Goal: Information Seeking & Learning: Learn about a topic

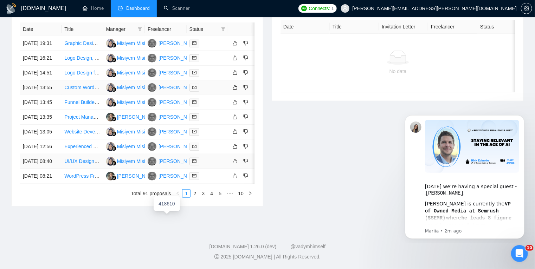
scroll to position [350, 0]
click at [195, 198] on link "2" at bounding box center [195, 194] width 8 height 8
click at [187, 198] on link "1" at bounding box center [186, 194] width 8 height 8
click at [523, 117] on icon "Dismiss notification" at bounding box center [522, 117] width 4 height 4
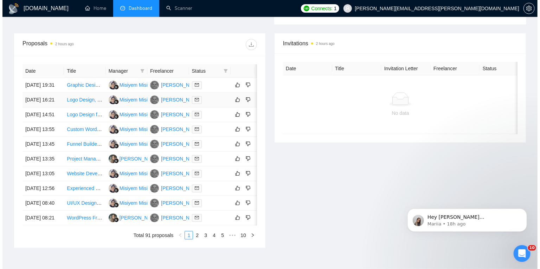
scroll to position [246, 0]
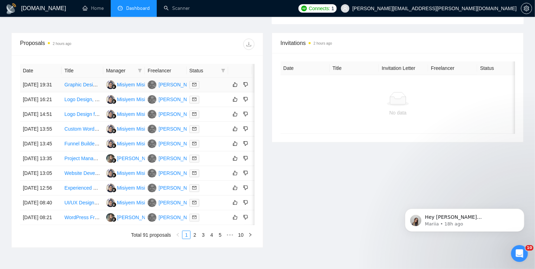
click at [215, 89] on div at bounding box center [207, 85] width 36 height 8
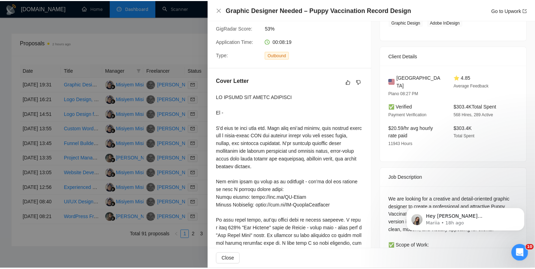
scroll to position [130, 0]
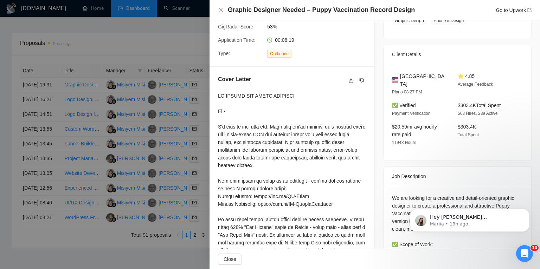
click at [0, 123] on div at bounding box center [270, 134] width 540 height 269
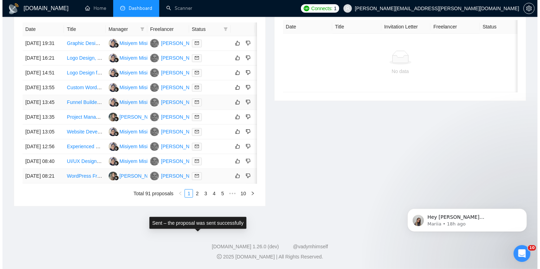
scroll to position [333, 0]
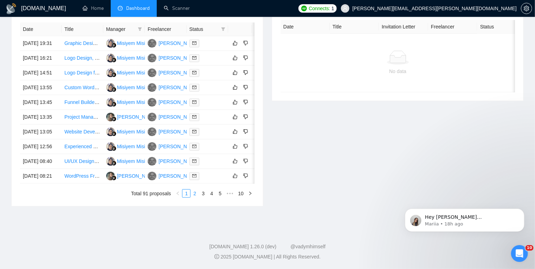
click at [195, 198] on link "2" at bounding box center [195, 194] width 8 height 8
click at [188, 198] on link "1" at bounding box center [186, 194] width 8 height 8
click at [215, 113] on div at bounding box center [207, 117] width 36 height 8
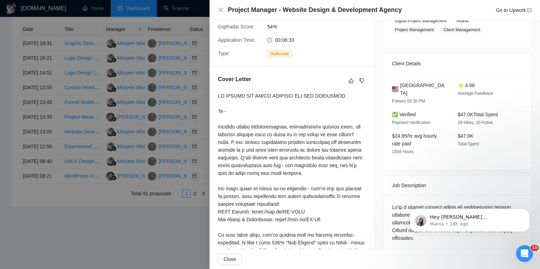
scroll to position [190, 0]
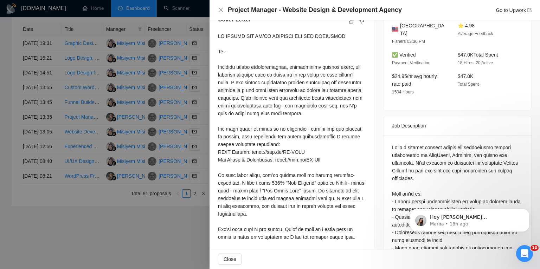
click at [110, 210] on div at bounding box center [270, 134] width 540 height 269
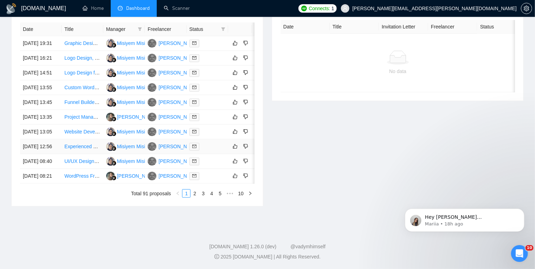
click at [210, 148] on div at bounding box center [207, 147] width 36 height 8
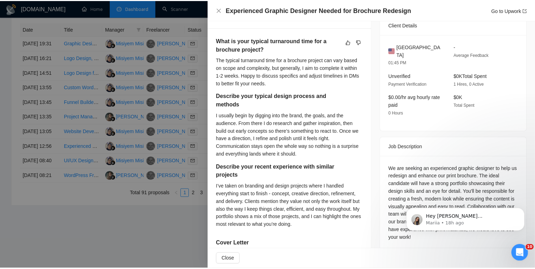
scroll to position [170, 0]
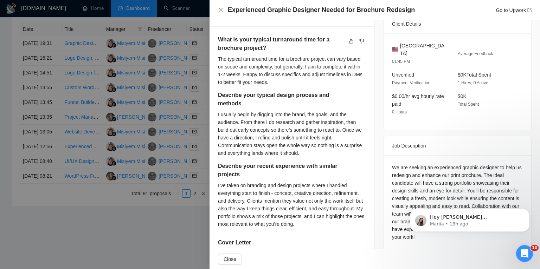
click at [112, 245] on div at bounding box center [270, 134] width 540 height 269
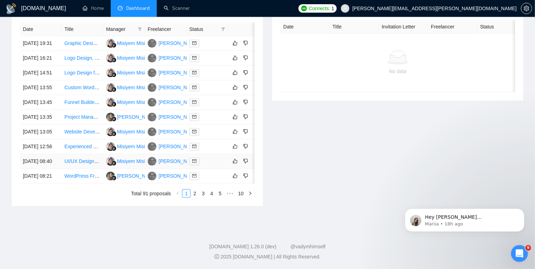
scroll to position [303, 0]
click at [193, 198] on link "2" at bounding box center [195, 194] width 8 height 8
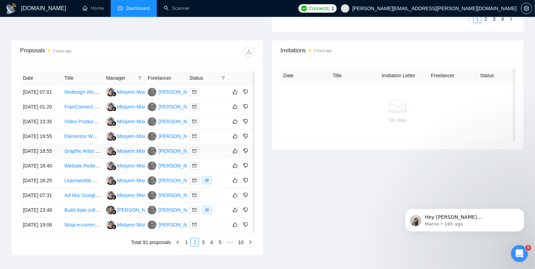
scroll to position [237, 0]
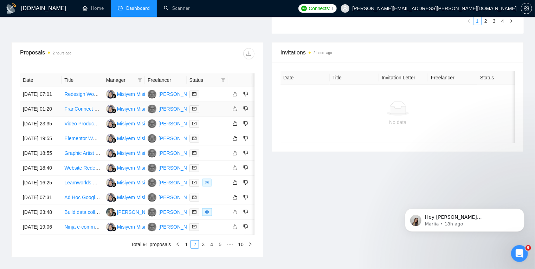
click at [80, 117] on td "FranConnect / WorldManager Administrator" at bounding box center [82, 109] width 41 height 15
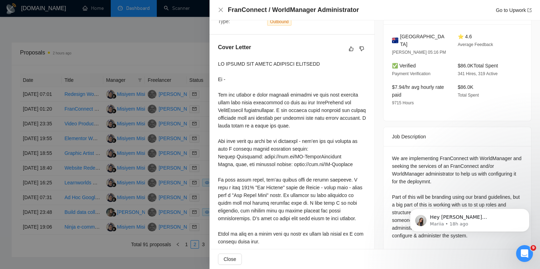
click at [16, 218] on div at bounding box center [270, 134] width 540 height 269
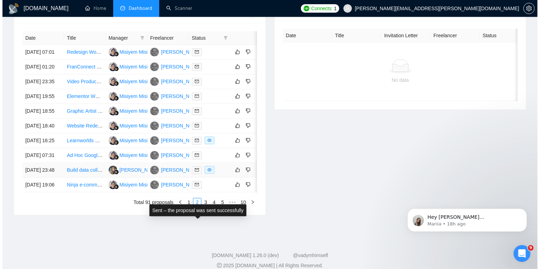
scroll to position [309, 0]
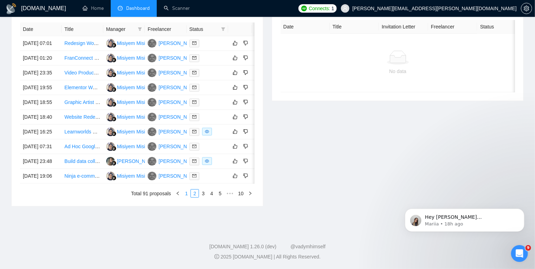
click at [186, 198] on link "1" at bounding box center [186, 194] width 8 height 8
click at [80, 184] on td "WordPress Front-End Developer | Elementor + LearnDash Expert" at bounding box center [82, 176] width 41 height 15
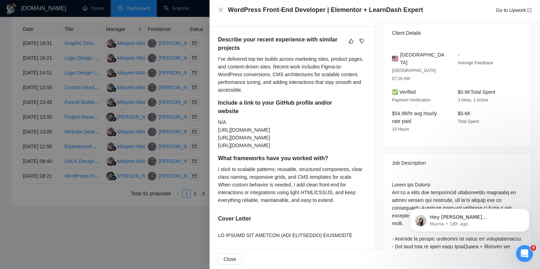
click at [78, 191] on div at bounding box center [270, 134] width 540 height 269
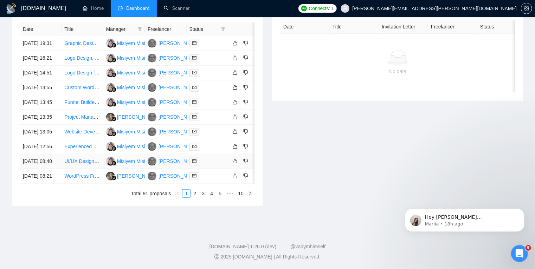
click at [78, 169] on td "UI/UX Designer Needed for WordPress Tourist Website" at bounding box center [82, 161] width 41 height 15
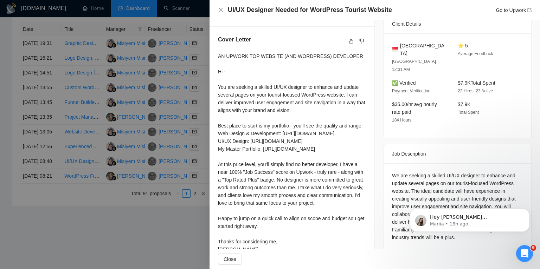
click at [84, 169] on div at bounding box center [270, 134] width 540 height 269
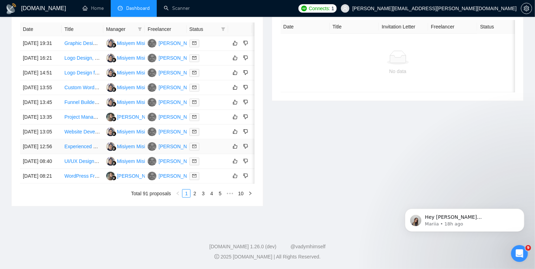
click at [84, 154] on td "Experienced Graphic Designer Needed for Brochure Redesign" at bounding box center [82, 147] width 41 height 15
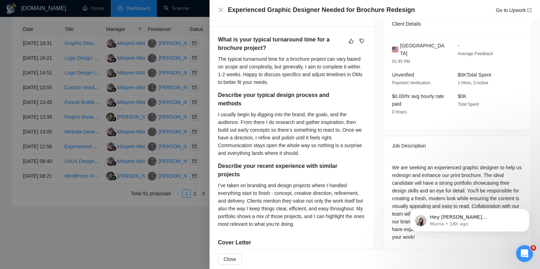
scroll to position [0, 0]
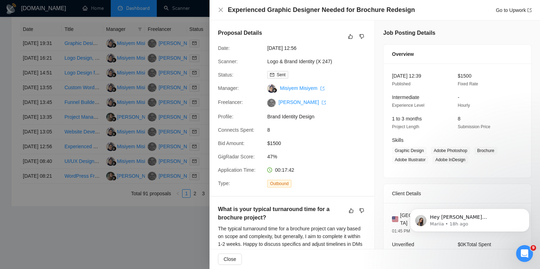
click at [82, 158] on div at bounding box center [270, 134] width 540 height 269
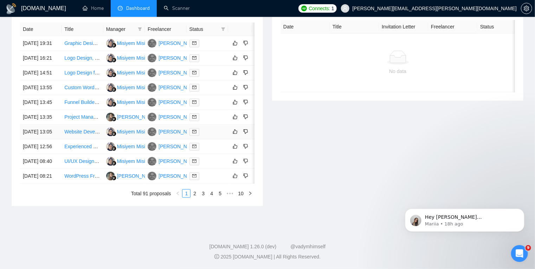
click at [82, 140] on td "Website Developer Needed for Multi-Family Apartment Community" at bounding box center [82, 132] width 41 height 15
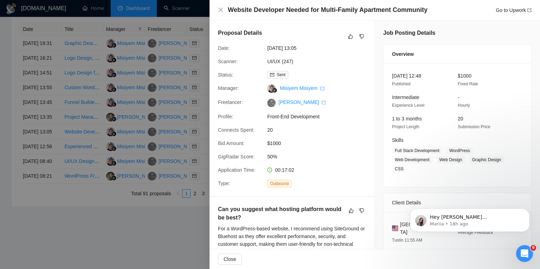
click at [79, 145] on div at bounding box center [270, 134] width 540 height 269
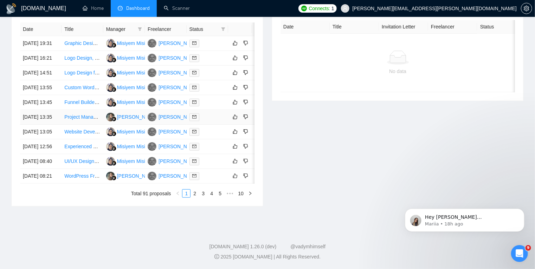
click at [76, 125] on td "Project Manager - Website Design & Development Agency" at bounding box center [82, 117] width 41 height 15
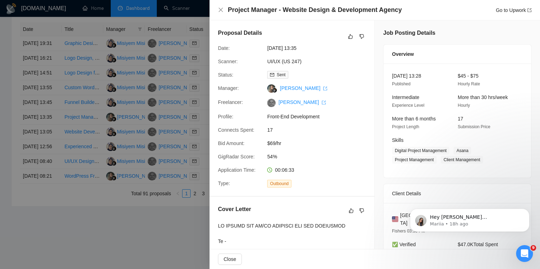
click at [72, 116] on div at bounding box center [270, 134] width 540 height 269
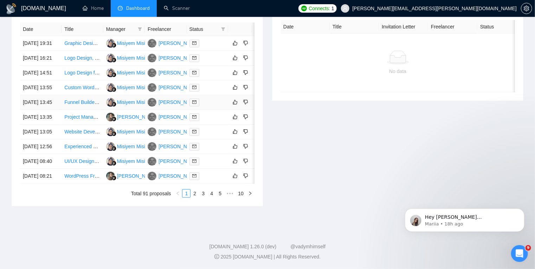
click at [72, 110] on td "Funnel Builder for Home Improvement Company" at bounding box center [82, 102] width 41 height 15
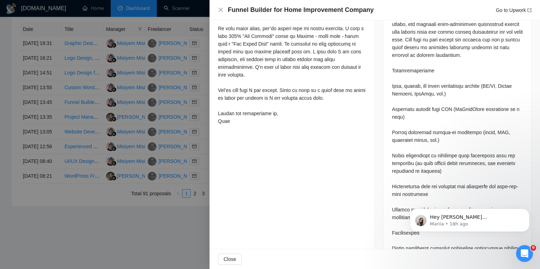
scroll to position [329, 0]
click at [87, 105] on div at bounding box center [270, 134] width 540 height 269
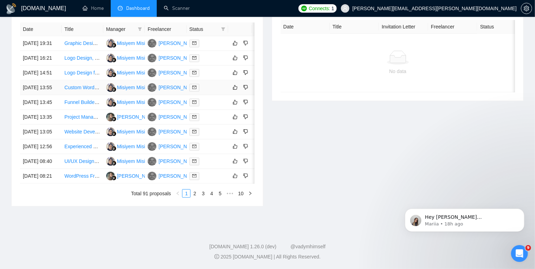
click at [81, 93] on td "Custom WordPress Website Development with Optimization" at bounding box center [82, 87] width 41 height 15
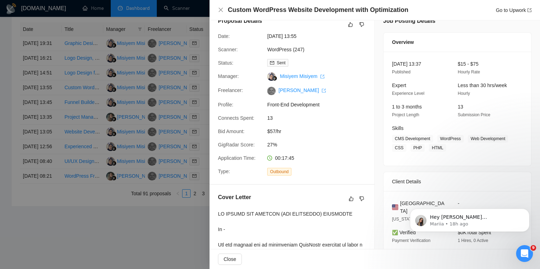
scroll to position [0, 0]
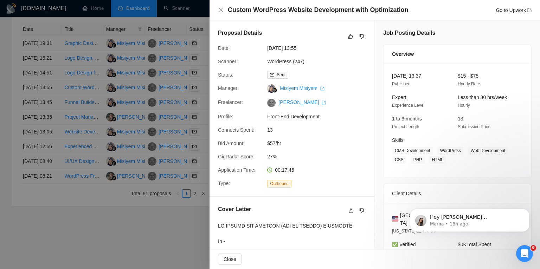
click at [80, 72] on div at bounding box center [270, 134] width 540 height 269
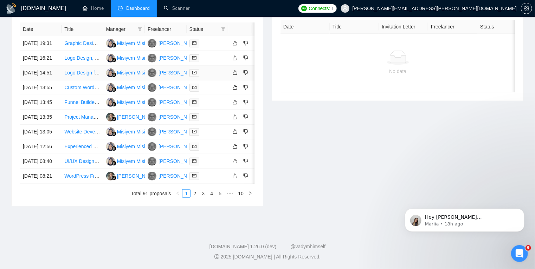
click at [92, 74] on td "Logo Design for Aurovian (Urgent – Delivery in 24 Hours)" at bounding box center [82, 73] width 41 height 15
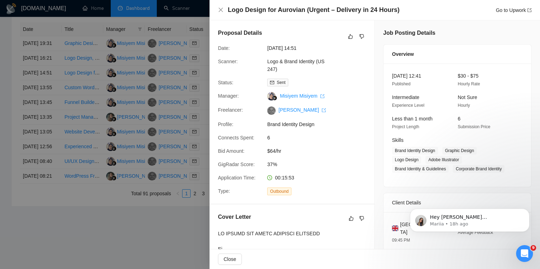
click at [87, 77] on div at bounding box center [270, 134] width 540 height 269
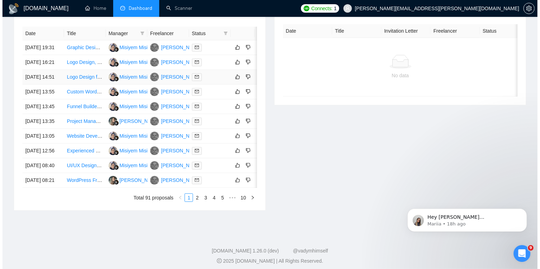
scroll to position [283, 0]
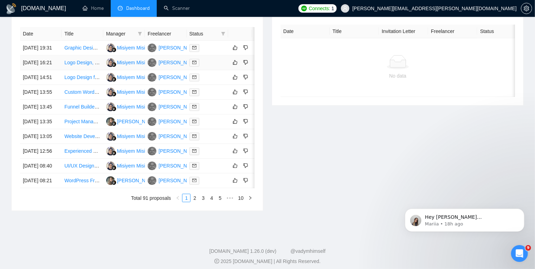
click at [77, 70] on td "Logo Design, Brand Guidelines & Email Template Creation" at bounding box center [82, 63] width 41 height 15
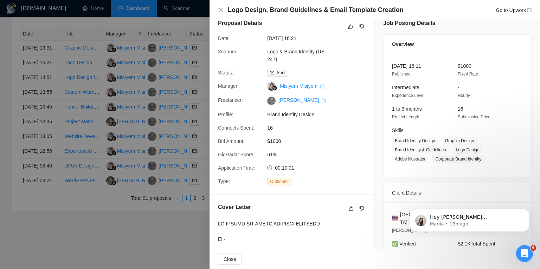
scroll to position [9, 0]
click at [79, 96] on div at bounding box center [270, 134] width 540 height 269
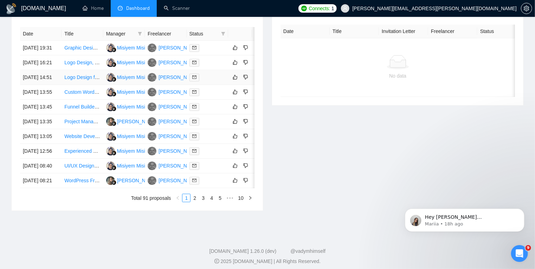
click at [80, 85] on td "Logo Design for Aurovian (Urgent – Delivery in 24 Hours)" at bounding box center [82, 77] width 41 height 15
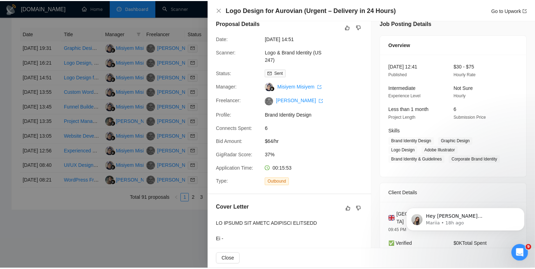
scroll to position [0, 0]
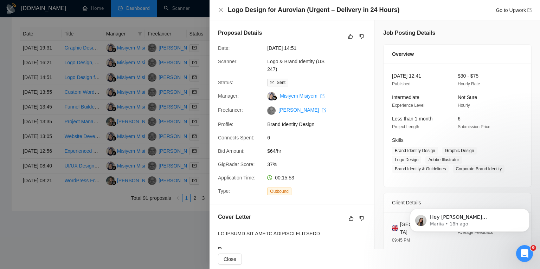
click at [86, 62] on div at bounding box center [270, 134] width 540 height 269
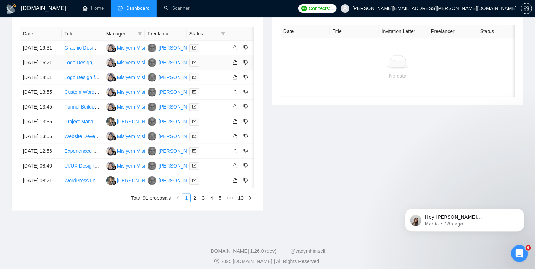
click at [80, 64] on td "Logo Design, Brand Guidelines & Email Template Creation" at bounding box center [82, 63] width 41 height 15
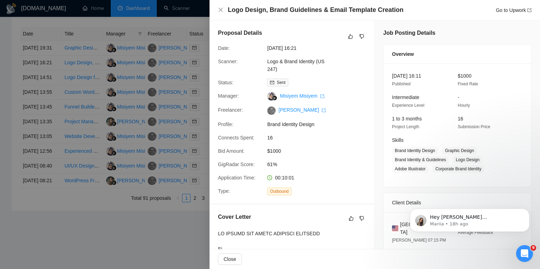
click at [1, 142] on div at bounding box center [270, 134] width 540 height 269
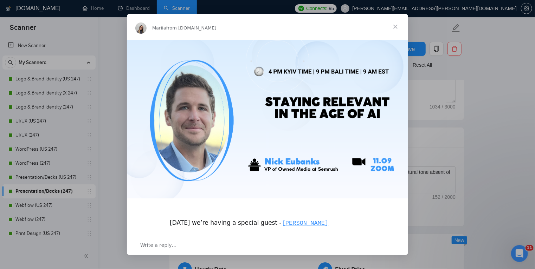
scroll to position [70, 0]
